Goal: Task Accomplishment & Management: Manage account settings

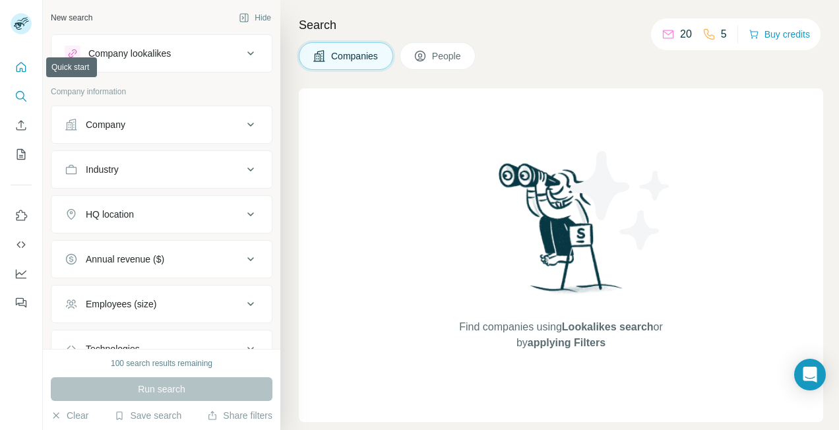
click at [18, 73] on icon "Quick start" at bounding box center [21, 67] width 13 height 13
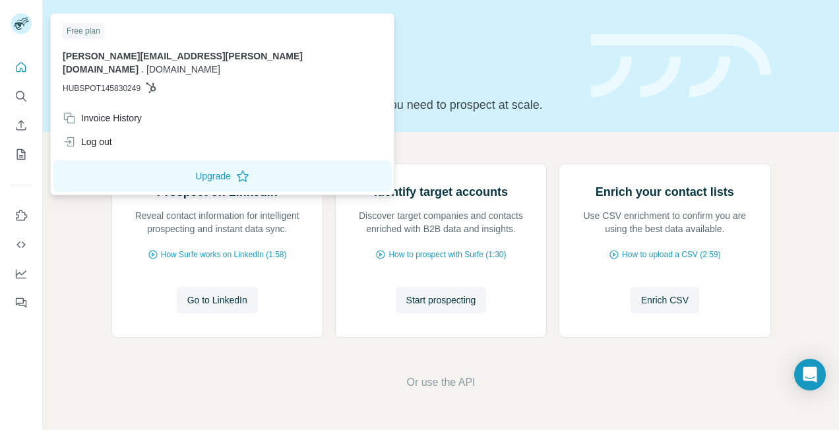
click at [28, 45] on div at bounding box center [23, 26] width 38 height 44
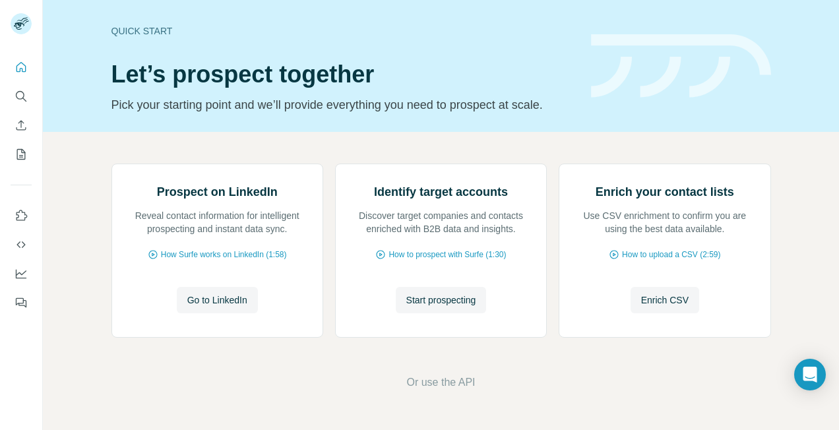
click at [22, 30] on rect at bounding box center [21, 23] width 21 height 21
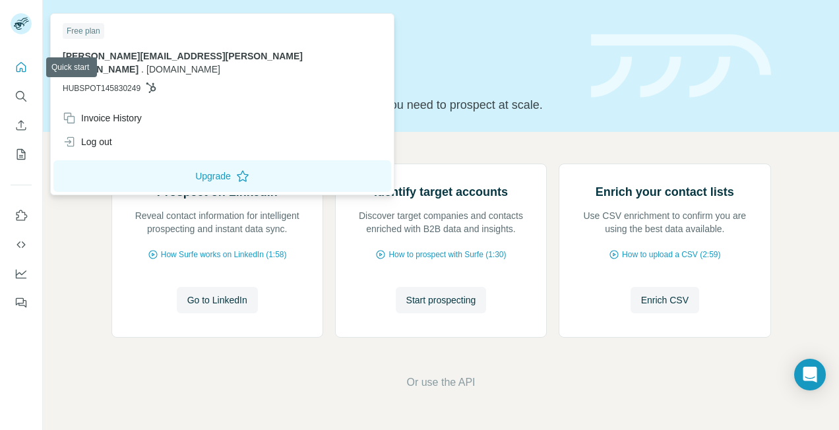
click at [25, 67] on icon "Quick start" at bounding box center [21, 67] width 10 height 10
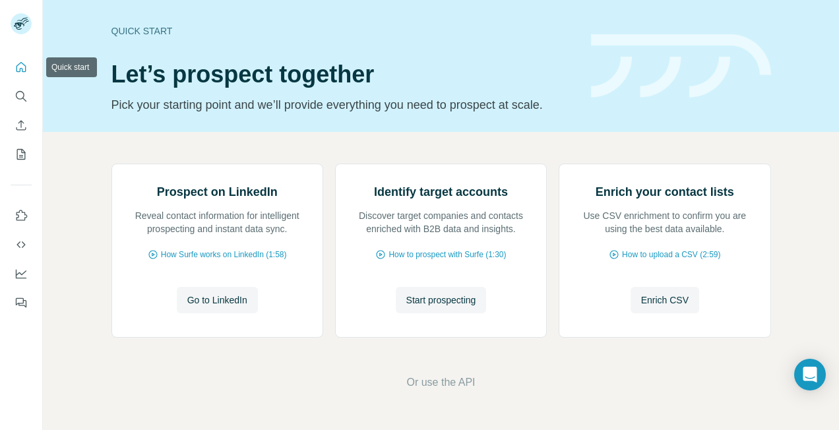
click at [25, 67] on icon "Quick start" at bounding box center [21, 67] width 10 height 10
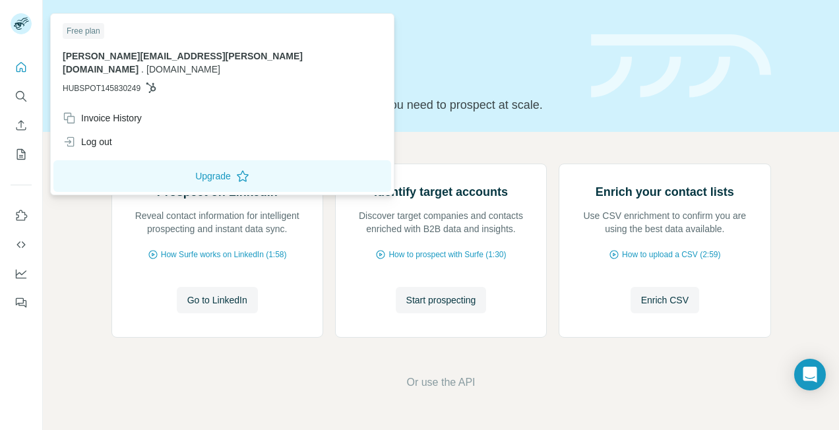
click at [22, 26] on rect at bounding box center [21, 23] width 21 height 21
click at [23, 66] on icon "Quick start" at bounding box center [21, 67] width 13 height 13
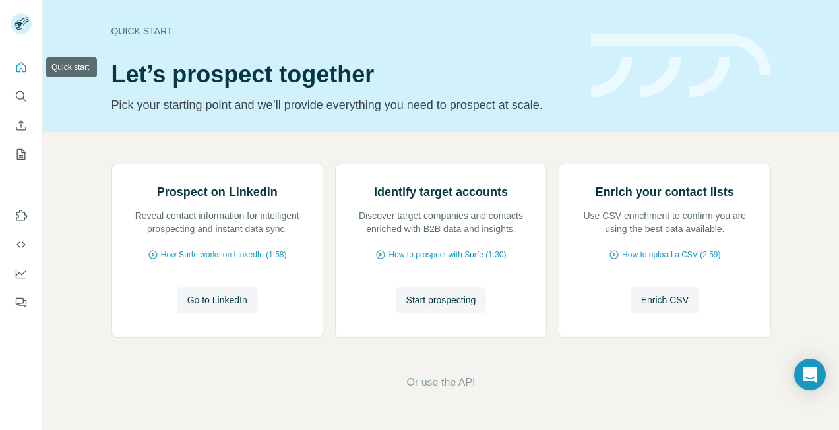
click at [23, 66] on icon "Quick start" at bounding box center [21, 67] width 13 height 13
click at [232, 57] on div "Quick start Let’s prospect together Pick your starting point and we’ll provide …" at bounding box center [343, 66] width 464 height 96
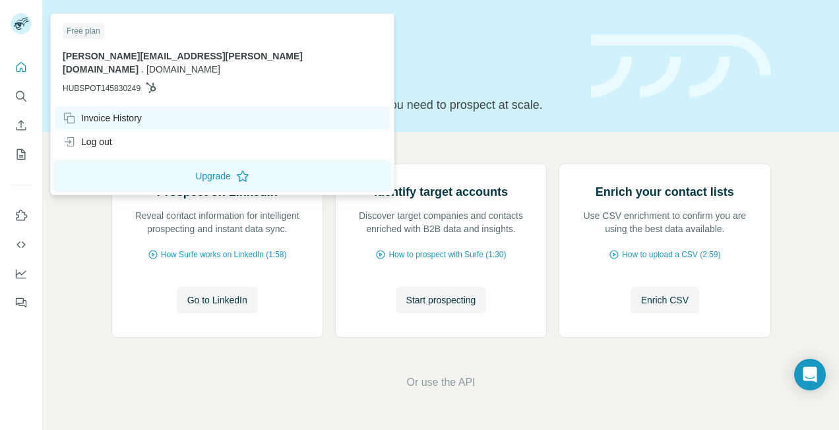
click at [115, 111] on div "Invoice History" at bounding box center [102, 117] width 79 height 13
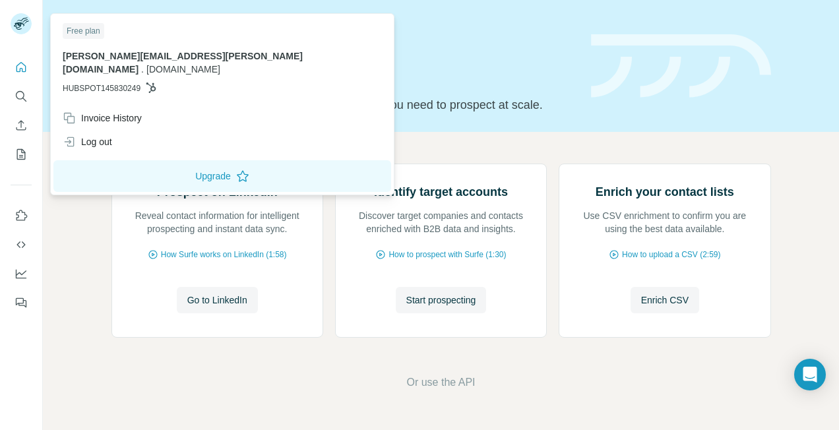
click at [111, 53] on span "[PERSON_NAME][EMAIL_ADDRESS][PERSON_NAME][DOMAIN_NAME]" at bounding box center [183, 63] width 240 height 24
